Goal: Transaction & Acquisition: Purchase product/service

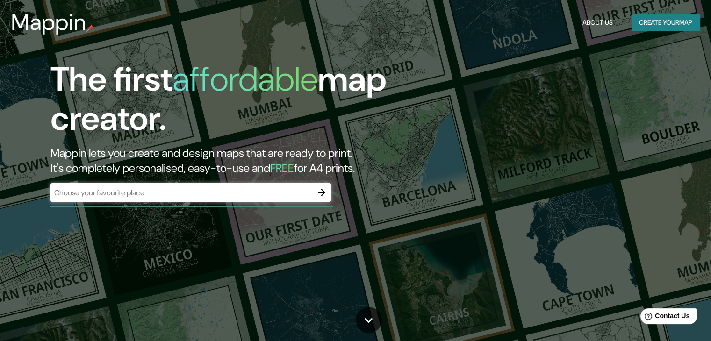
drag, startPoint x: 216, startPoint y: 248, endPoint x: 519, endPoint y: 117, distance: 329.9
click at [215, 247] on div "The first affordable map creator. Mappin lets you create and design maps that a…" at bounding box center [355, 170] width 711 height 341
click at [635, 25] on button "Create your map" at bounding box center [665, 22] width 68 height 17
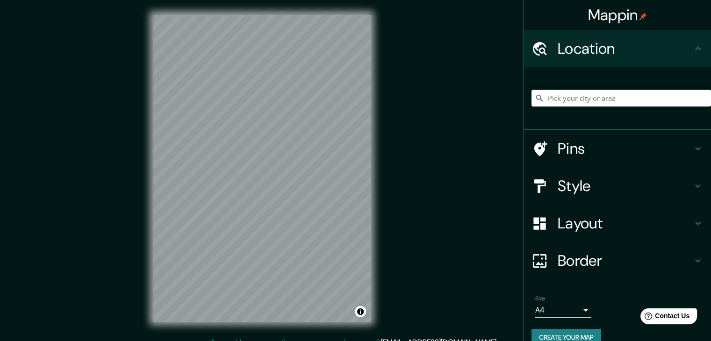
click at [643, 51] on h4 "Location" at bounding box center [625, 48] width 135 height 19
click at [692, 52] on icon at bounding box center [697, 48] width 11 height 11
click at [644, 105] on input "Pick your city or area" at bounding box center [620, 98] width 179 height 17
type input "Colima, Colima, [GEOGRAPHIC_DATA]"
click at [656, 258] on h4 "Border" at bounding box center [625, 260] width 135 height 19
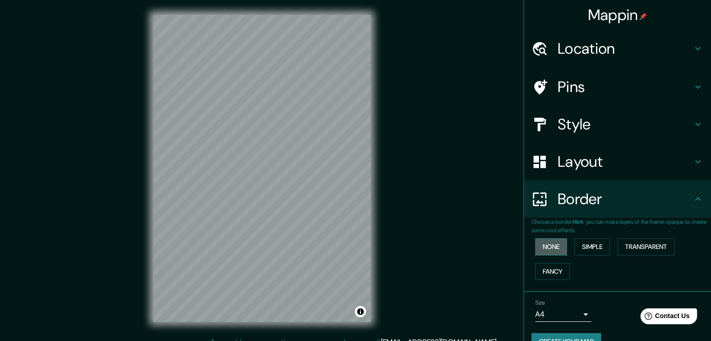
click at [550, 247] on button "None" at bounding box center [551, 246] width 32 height 17
click at [578, 249] on button "Simple" at bounding box center [592, 246] width 36 height 17
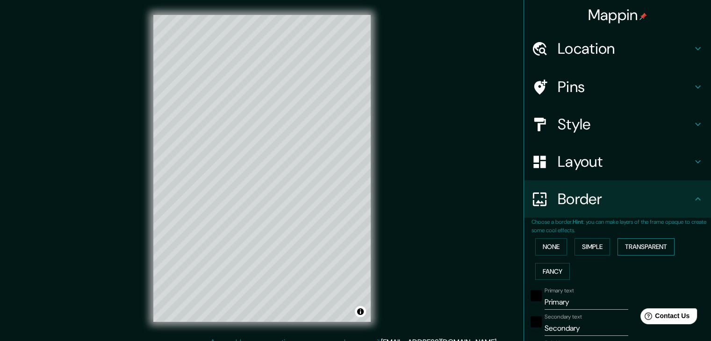
click at [617, 248] on button "Transparent" at bounding box center [645, 246] width 57 height 17
click at [557, 268] on button "Fancy" at bounding box center [552, 271] width 35 height 17
drag, startPoint x: 581, startPoint y: 249, endPoint x: 559, endPoint y: 250, distance: 22.0
click at [578, 249] on button "Simple" at bounding box center [592, 246] width 36 height 17
click at [557, 250] on button "None" at bounding box center [551, 246] width 32 height 17
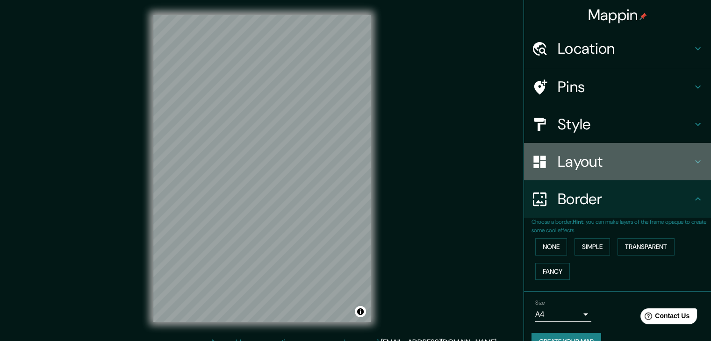
click at [635, 167] on h4 "Layout" at bounding box center [625, 161] width 135 height 19
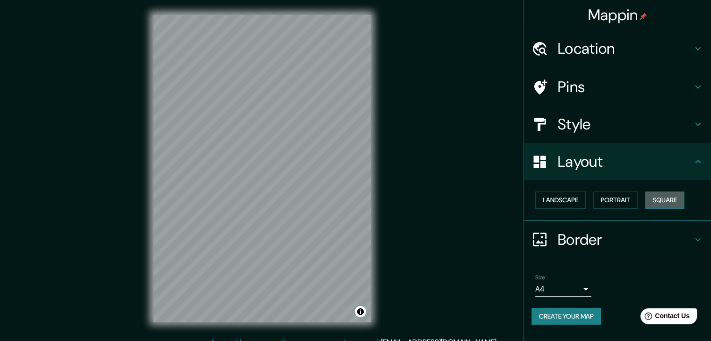
drag, startPoint x: 661, startPoint y: 201, endPoint x: 649, endPoint y: 200, distance: 12.6
click at [661, 200] on button "Square" at bounding box center [664, 200] width 39 height 17
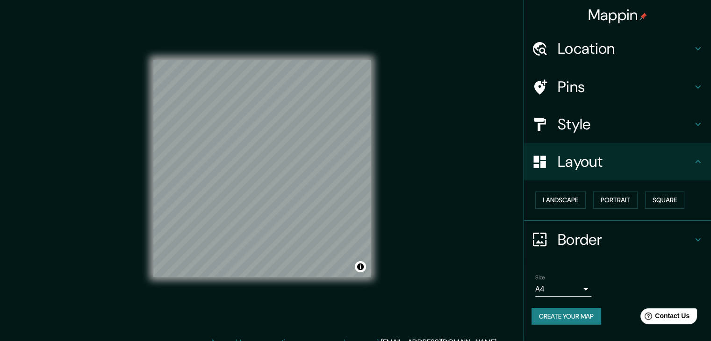
click at [695, 128] on icon at bounding box center [697, 124] width 11 height 11
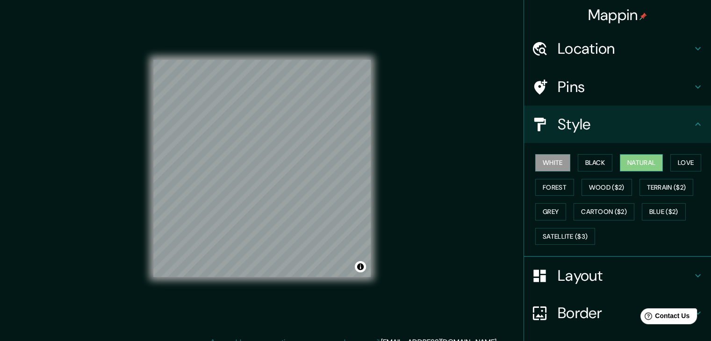
click at [636, 160] on button "Natural" at bounding box center [641, 162] width 43 height 17
click at [691, 162] on button "Love" at bounding box center [685, 162] width 31 height 17
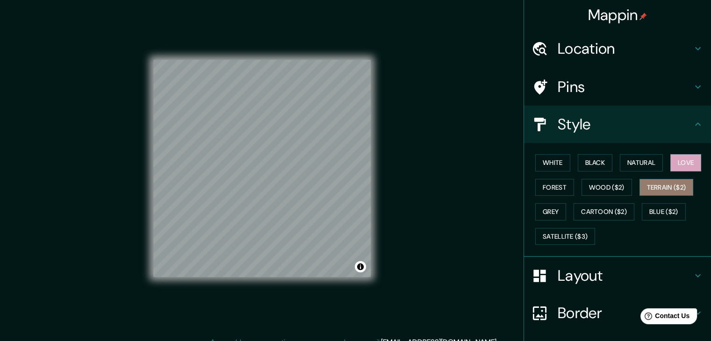
click at [677, 182] on button "Terrain ($2)" at bounding box center [666, 187] width 54 height 17
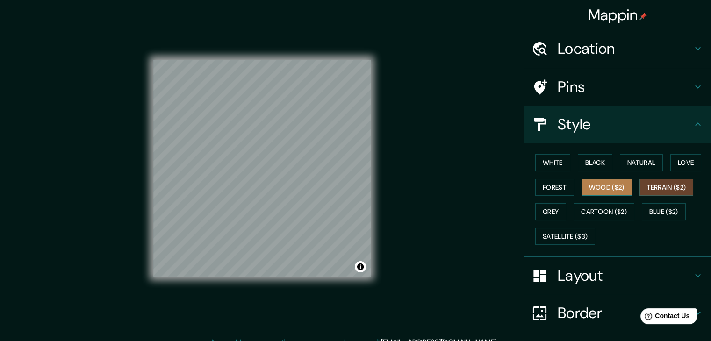
click at [615, 189] on button "Wood ($2)" at bounding box center [606, 187] width 50 height 17
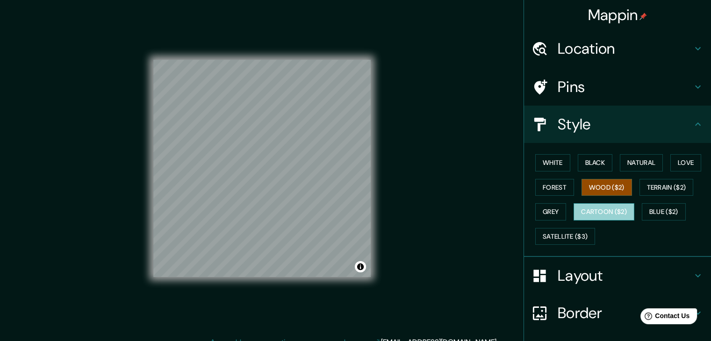
click at [583, 214] on button "Cartoon ($2)" at bounding box center [603, 211] width 61 height 17
click at [541, 211] on button "Grey" at bounding box center [550, 211] width 31 height 17
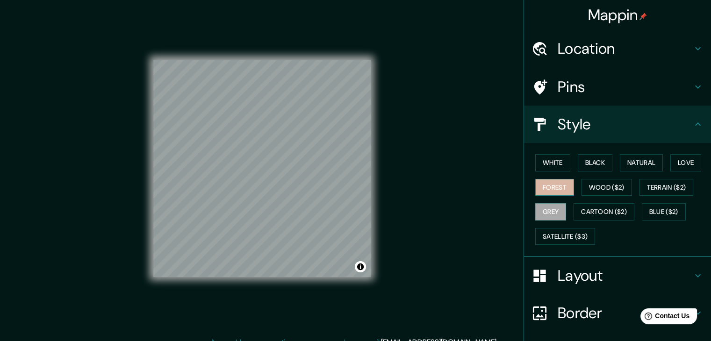
click at [551, 189] on button "Forest" at bounding box center [554, 187] width 39 height 17
click at [554, 209] on button "Grey" at bounding box center [550, 211] width 31 height 17
click at [553, 236] on button "Satellite ($3)" at bounding box center [565, 236] width 60 height 17
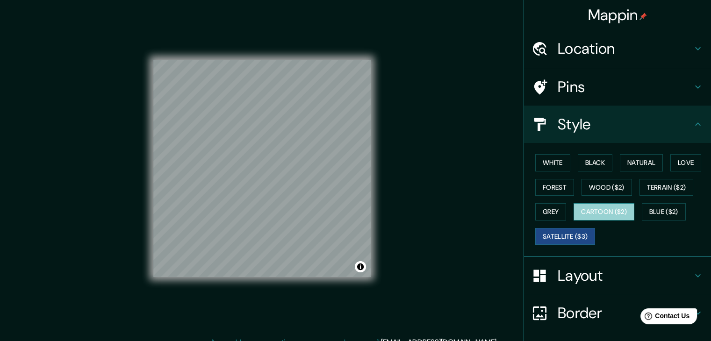
click at [593, 211] on button "Cartoon ($2)" at bounding box center [603, 211] width 61 height 17
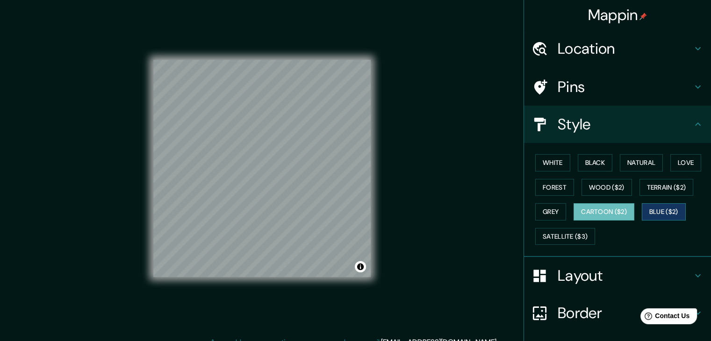
click at [664, 208] on button "Blue ($2)" at bounding box center [664, 211] width 44 height 17
click at [660, 210] on button "Blue ($2)" at bounding box center [664, 211] width 44 height 17
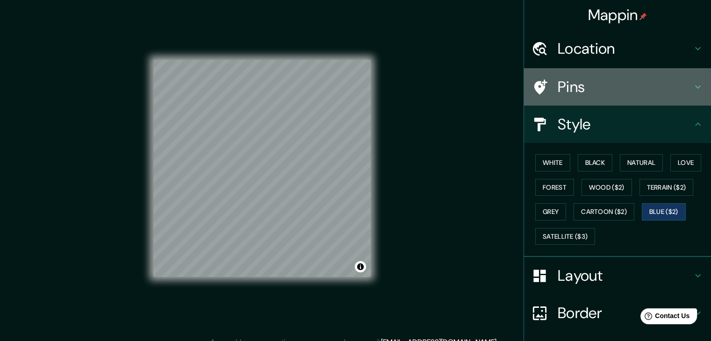
click at [574, 86] on h4 "Pins" at bounding box center [625, 87] width 135 height 19
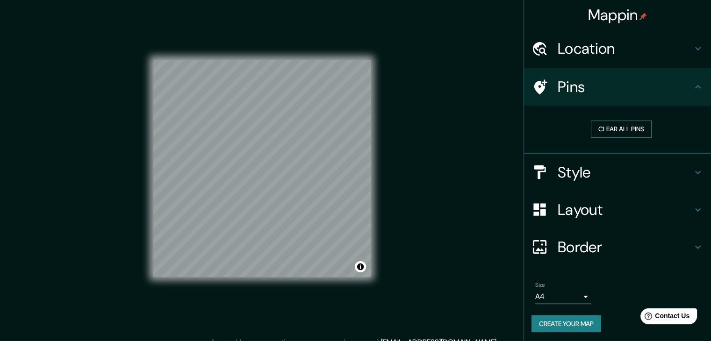
click at [607, 129] on button "Clear all pins" at bounding box center [621, 129] width 61 height 17
click at [692, 89] on icon at bounding box center [697, 86] width 11 height 11
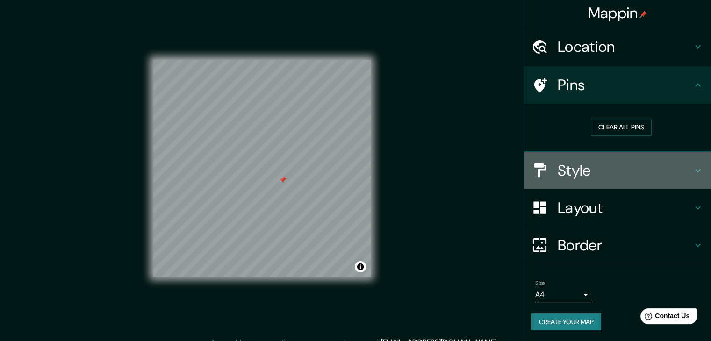
click at [596, 172] on h4 "Style" at bounding box center [625, 170] width 135 height 19
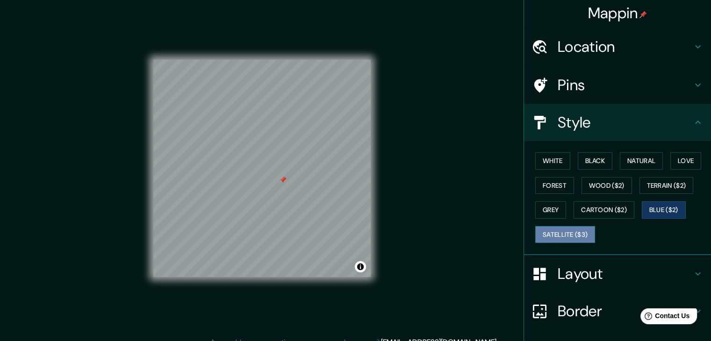
click at [563, 233] on button "Satellite ($3)" at bounding box center [565, 234] width 60 height 17
drag, startPoint x: 281, startPoint y: 182, endPoint x: 273, endPoint y: 178, distance: 9.2
click at [273, 178] on div at bounding box center [274, 175] width 7 height 7
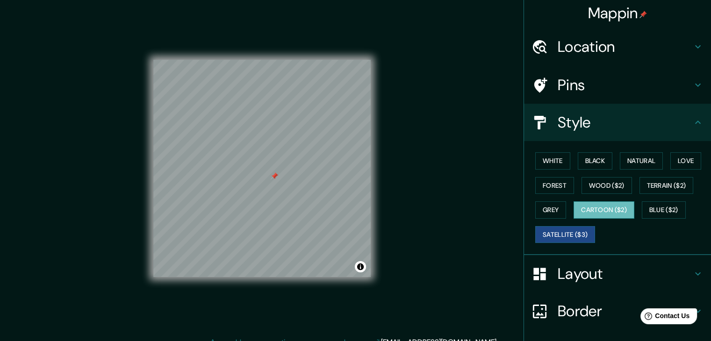
click at [593, 211] on button "Cartoon ($2)" at bounding box center [603, 209] width 61 height 17
click at [550, 206] on button "Grey" at bounding box center [550, 209] width 31 height 17
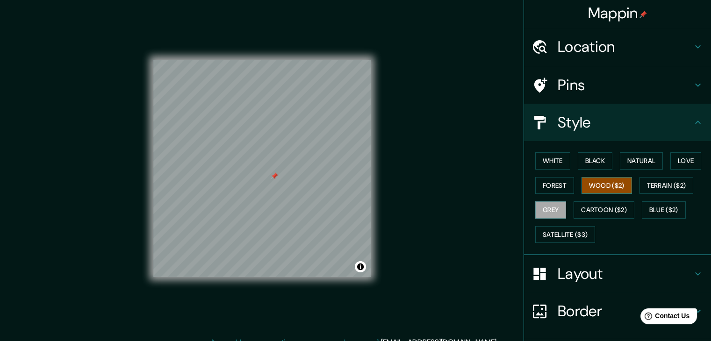
click at [593, 187] on button "Wood ($2)" at bounding box center [606, 185] width 50 height 17
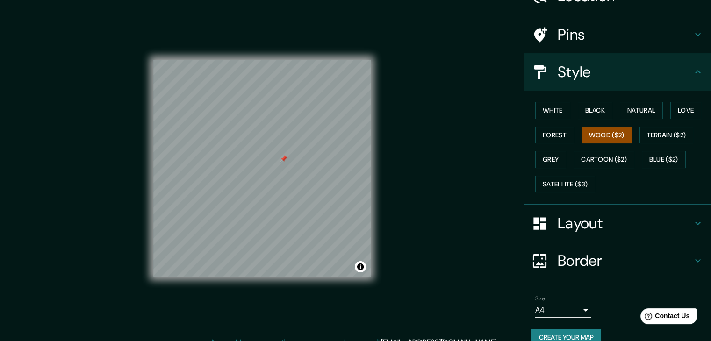
scroll to position [67, 0]
